Goal: Navigation & Orientation: Understand site structure

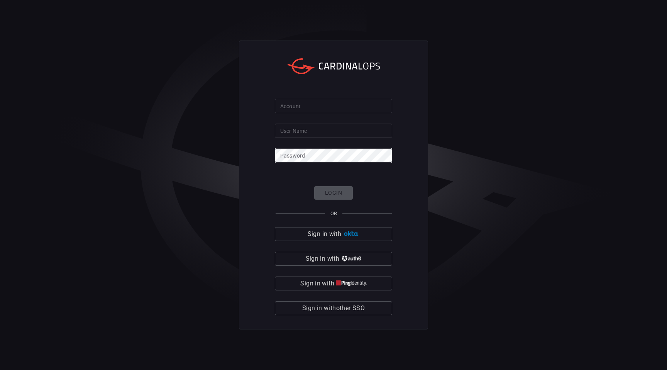
click at [316, 105] on input "Account" at bounding box center [333, 106] width 117 height 14
type input "Avalara"
click at [306, 133] on input "User Name" at bounding box center [333, 130] width 117 height 14
type input "[PERSON_NAME].[PERSON_NAME]"
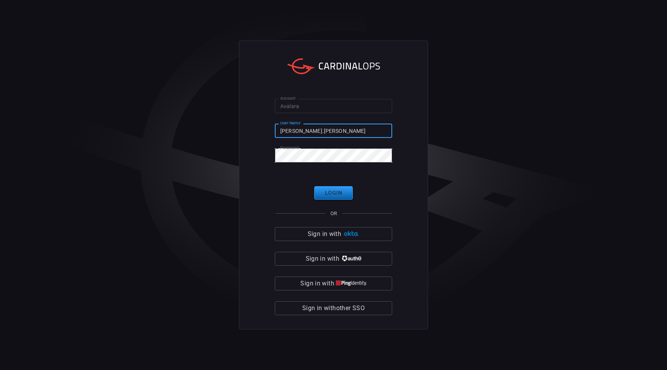
click at [331, 191] on button "Login" at bounding box center [333, 192] width 39 height 13
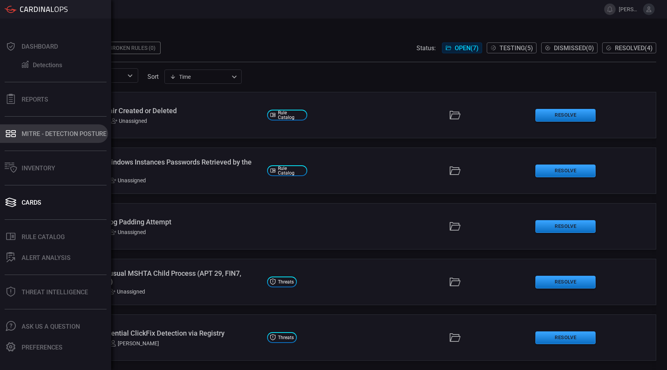
click at [35, 134] on div "MITRE - Detection Posture" at bounding box center [64, 133] width 85 height 7
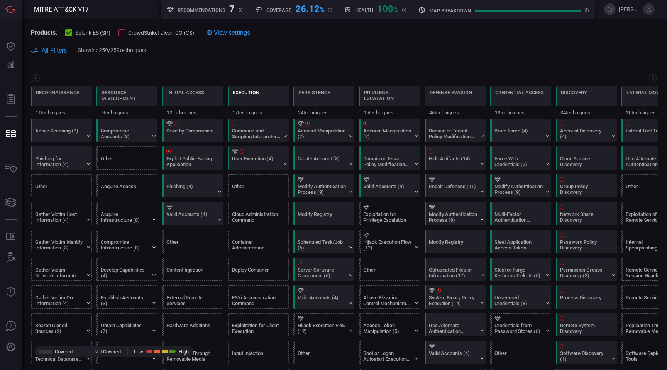
scroll to position [0, 101]
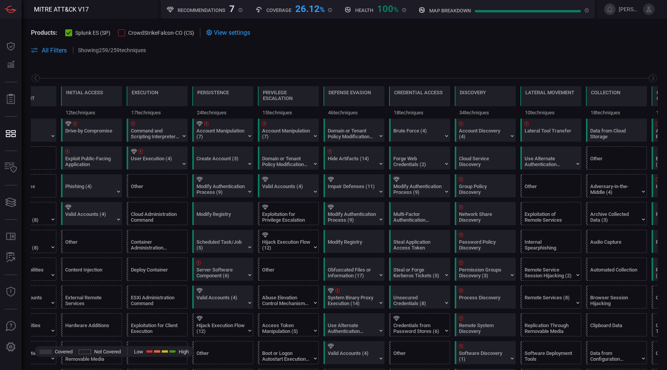
click at [121, 32] on div at bounding box center [121, 32] width 7 height 7
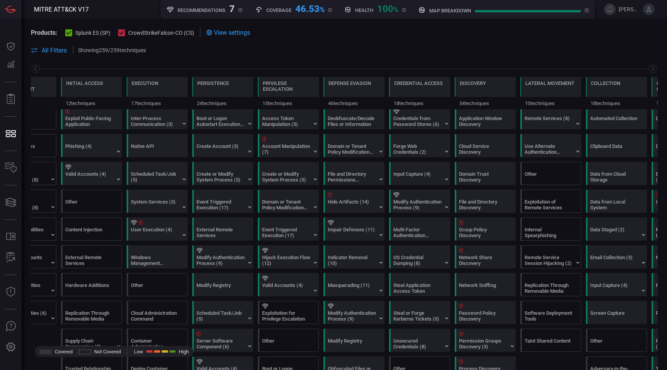
scroll to position [0, 0]
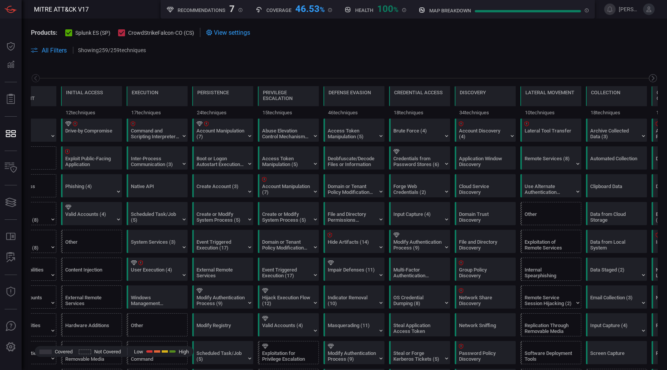
click at [653, 78] on icon at bounding box center [652, 78] width 3 height 5
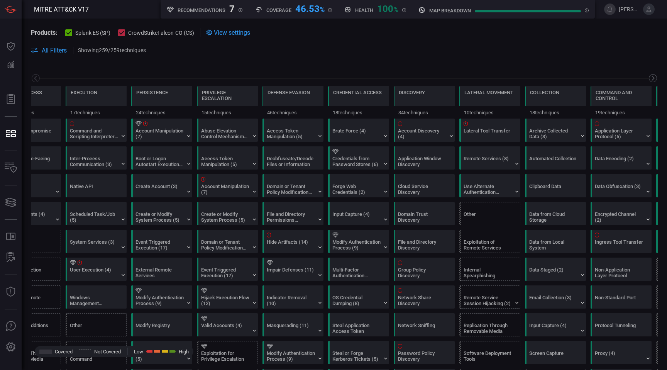
click at [653, 78] on icon at bounding box center [652, 78] width 3 height 5
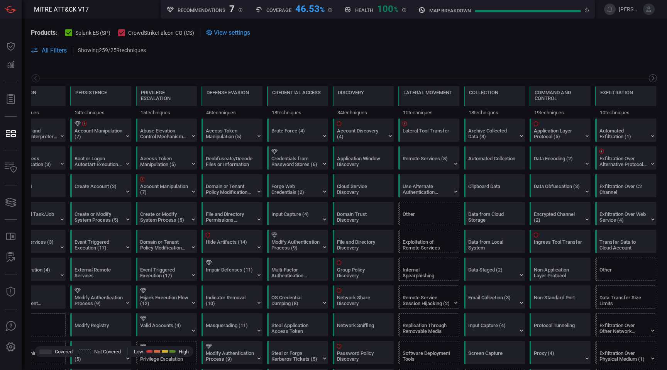
click at [653, 78] on icon at bounding box center [652, 78] width 3 height 5
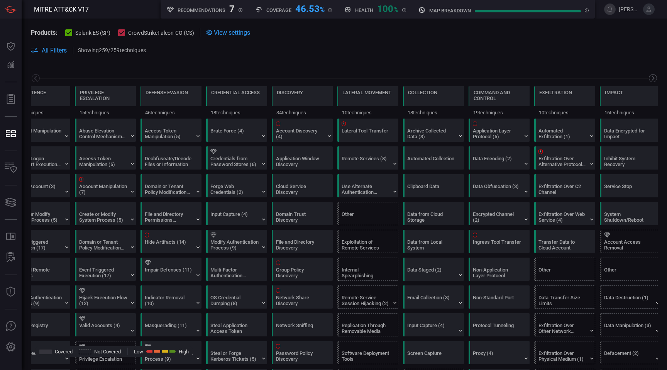
click at [653, 78] on icon at bounding box center [652, 78] width 3 height 5
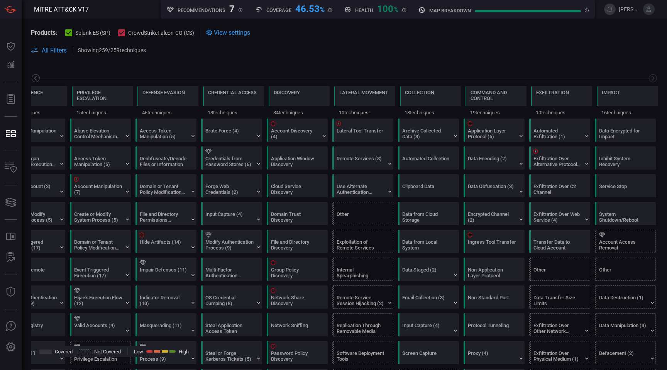
click at [37, 77] on icon at bounding box center [36, 78] width 10 height 10
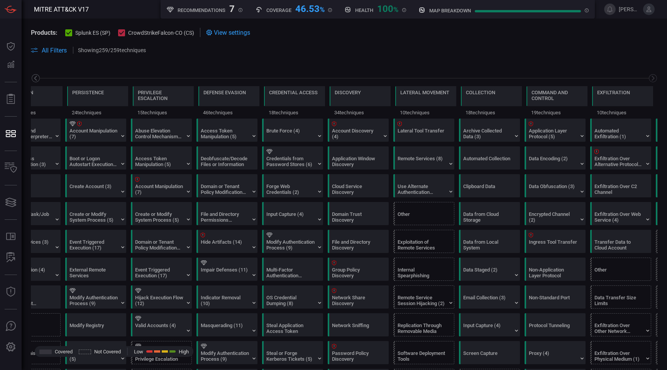
click at [37, 77] on icon at bounding box center [36, 78] width 10 height 10
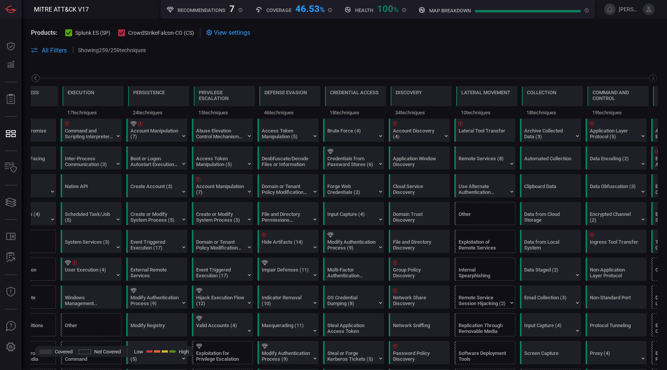
click at [37, 77] on icon at bounding box center [36, 78] width 10 height 10
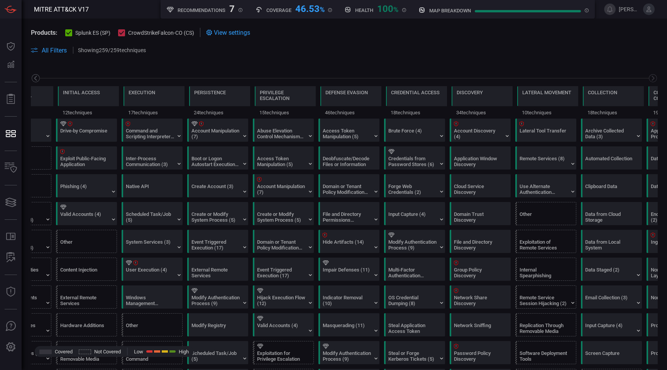
click at [37, 77] on icon at bounding box center [36, 78] width 10 height 10
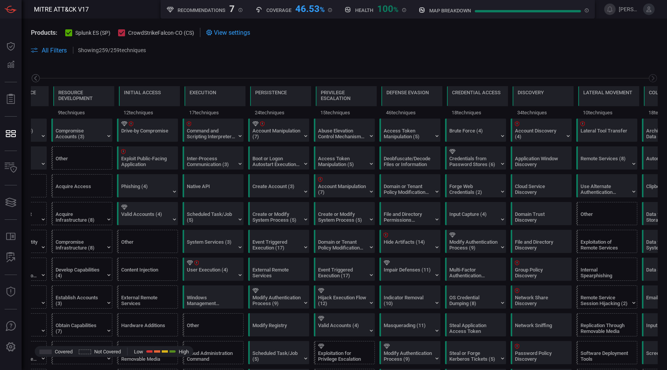
click at [37, 77] on icon at bounding box center [36, 78] width 10 height 10
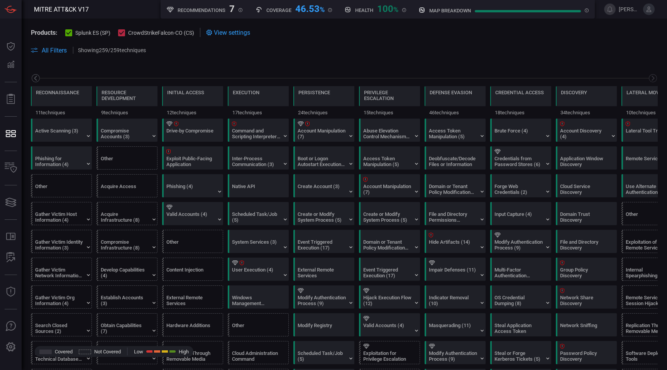
click at [37, 77] on icon at bounding box center [36, 78] width 10 height 10
